Goal: Information Seeking & Learning: Learn about a topic

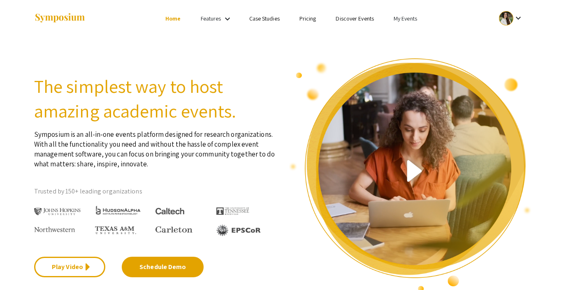
click at [407, 16] on link "My Events" at bounding box center [405, 18] width 23 height 7
click at [357, 17] on div at bounding box center [283, 145] width 566 height 290
click at [352, 18] on link "Discover Events" at bounding box center [355, 18] width 38 height 7
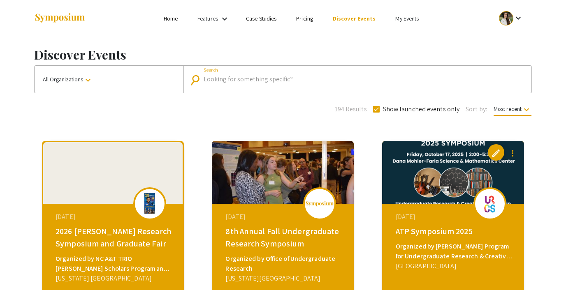
click at [247, 81] on input "Search" at bounding box center [362, 79] width 317 height 7
type input "University Undergraduate Research & Arts Forum 2026"
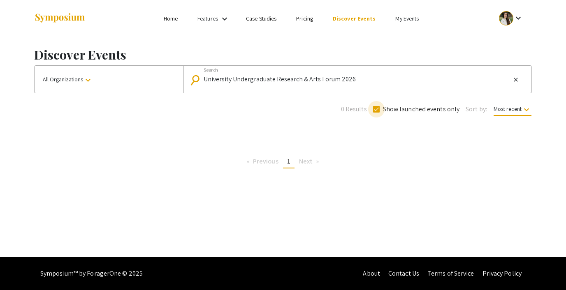
click at [378, 107] on span at bounding box center [376, 109] width 7 height 7
click at [376, 113] on input "Show launched events only" at bounding box center [376, 113] width 0 height 0
checkbox input "false"
